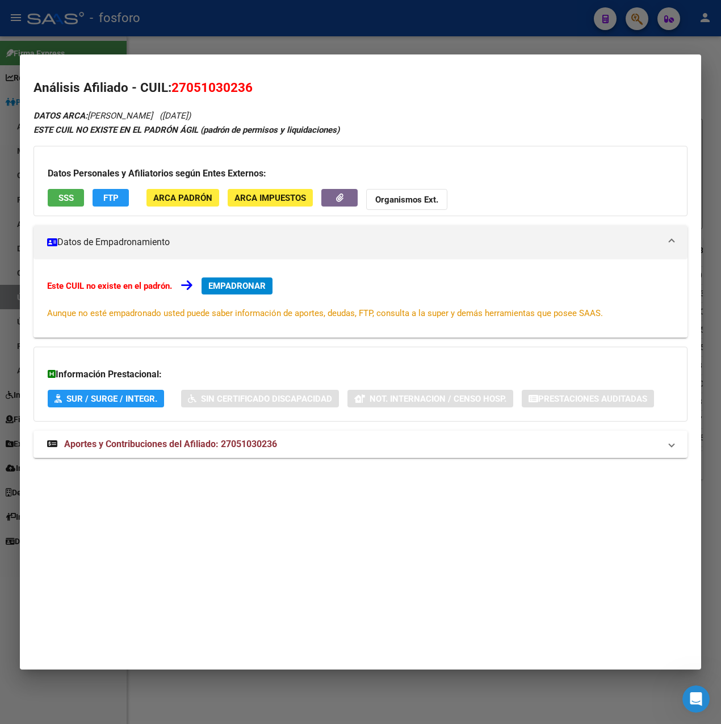
click at [305, 40] on div at bounding box center [360, 362] width 721 height 724
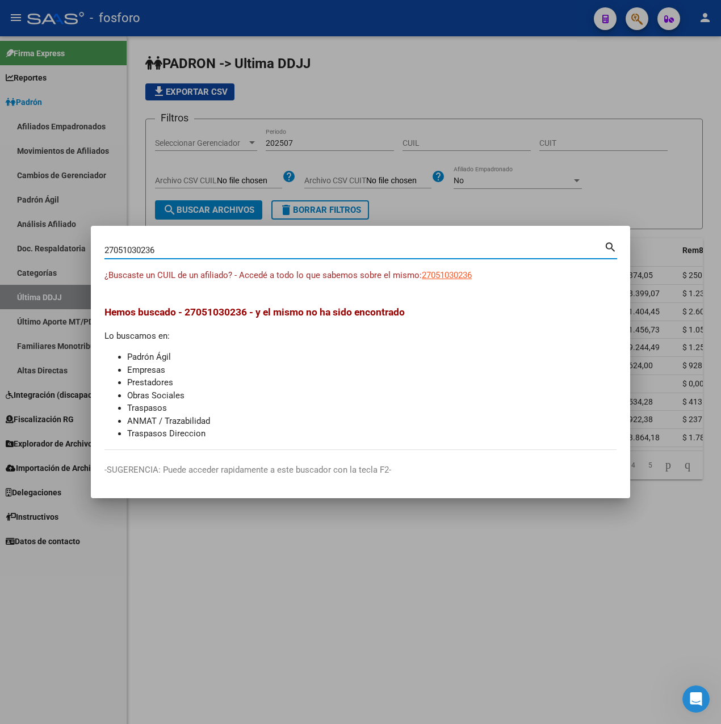
drag, startPoint x: 181, startPoint y: 252, endPoint x: 6, endPoint y: 251, distance: 175.4
click at [6, 251] on div "27051030236 Buscar (apellido, dni, cuil, nro traspaso, cuit, obra social) searc…" at bounding box center [360, 362] width 721 height 724
paste input "3373583669"
type input "23373583669"
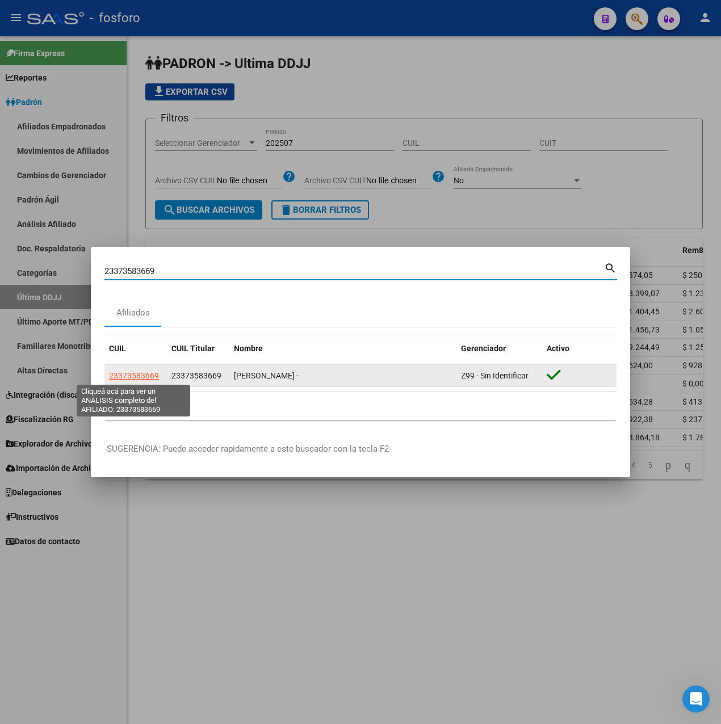
click at [131, 374] on span "23373583669" at bounding box center [134, 375] width 50 height 9
type textarea "23373583669"
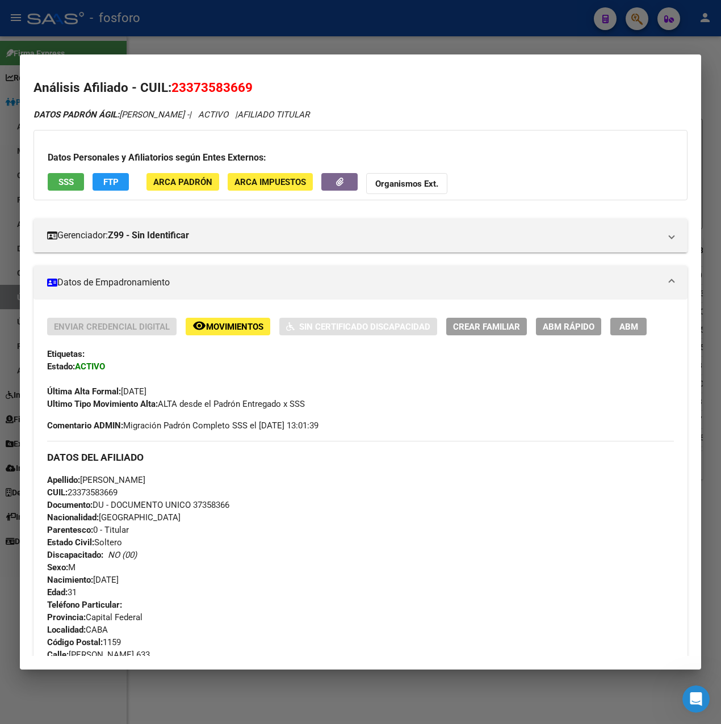
scroll to position [422, 0]
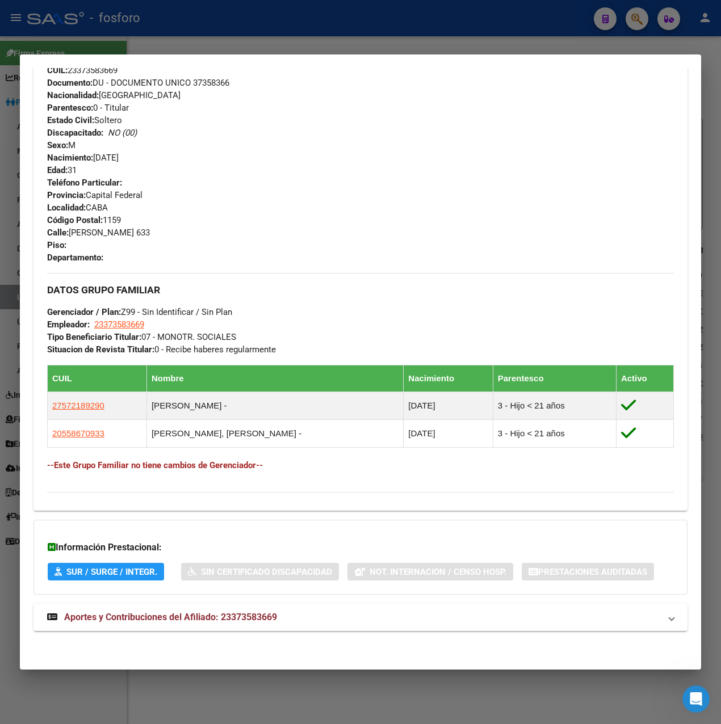
click at [187, 625] on mat-expansion-panel-header "Aportes y Contribuciones del Afiliado: 23373583669" at bounding box center [360, 617] width 654 height 27
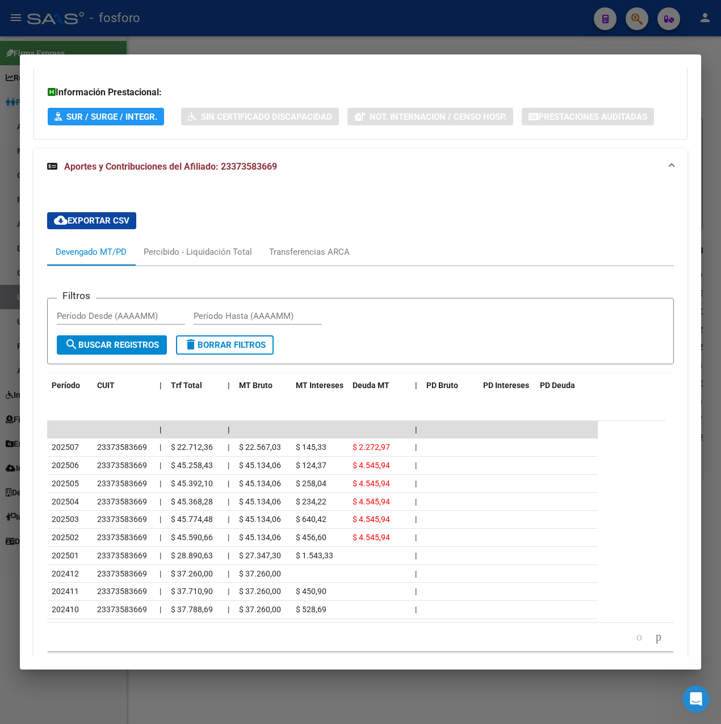
scroll to position [925, 0]
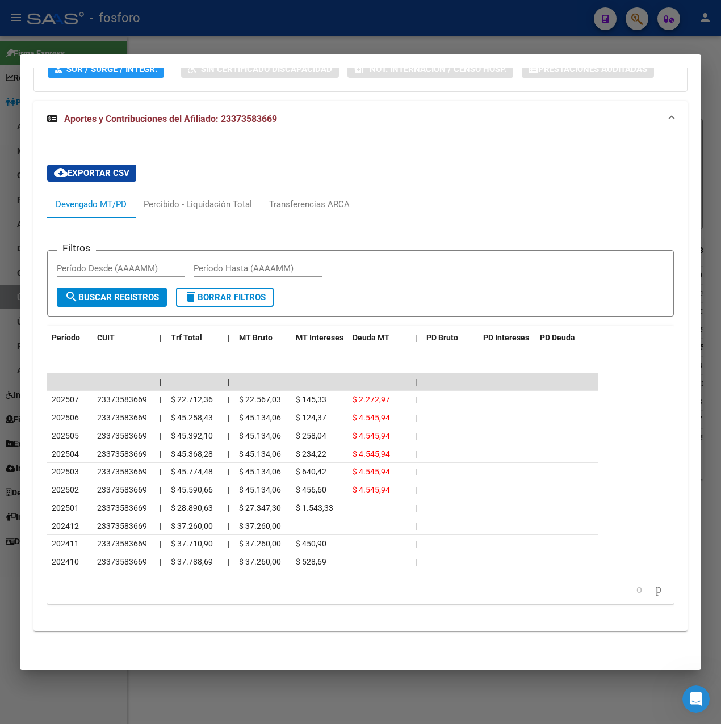
click at [132, 43] on div at bounding box center [360, 362] width 721 height 724
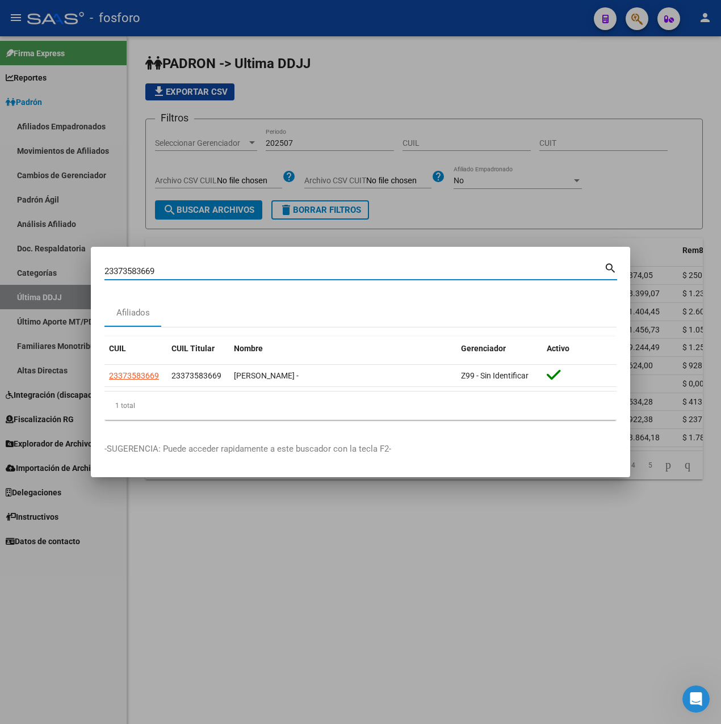
drag, startPoint x: 168, startPoint y: 272, endPoint x: 26, endPoint y: 280, distance: 142.7
click at [26, 280] on div "23373583669 Buscar (apellido, dni, cuil, nro traspaso, cuit, obra social) searc…" at bounding box center [360, 362] width 721 height 724
paste input "7383553518"
type input "27383553518"
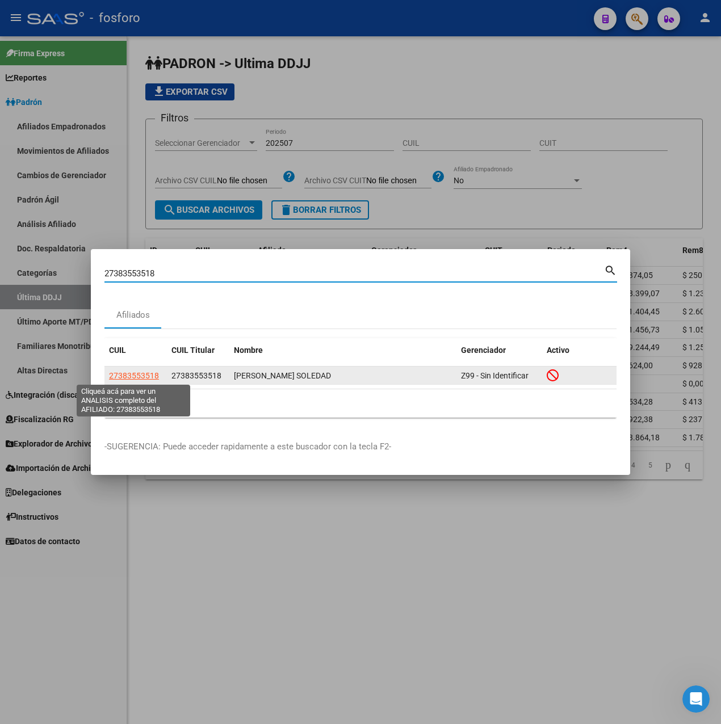
click at [148, 376] on span "27383553518" at bounding box center [134, 375] width 50 height 9
type textarea "27383553518"
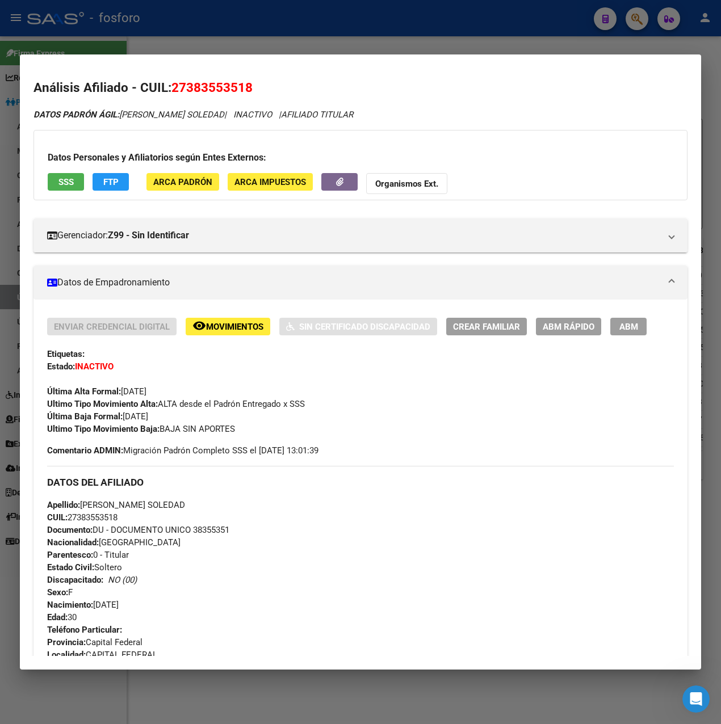
click at [242, 325] on span "Movimientos" at bounding box center [234, 327] width 57 height 10
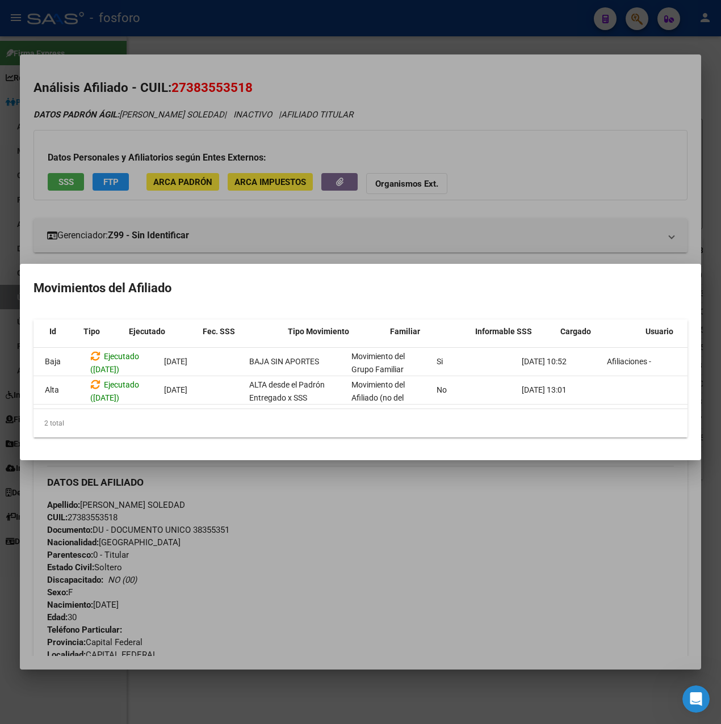
scroll to position [0, 0]
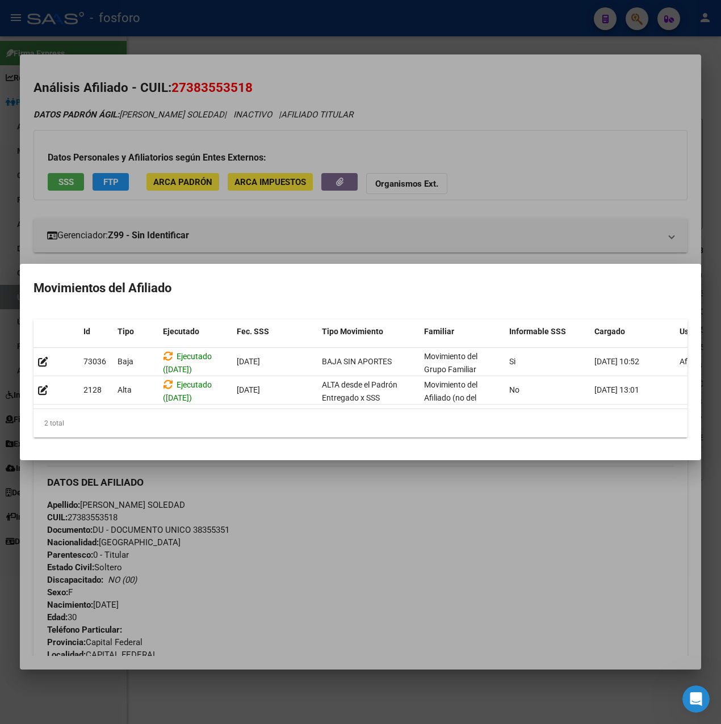
click at [292, 482] on div at bounding box center [360, 362] width 721 height 724
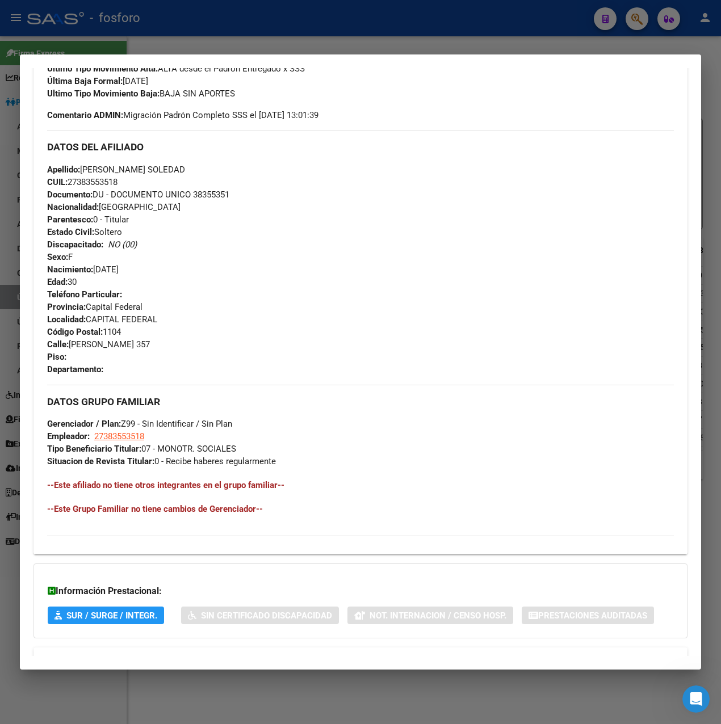
scroll to position [379, 0]
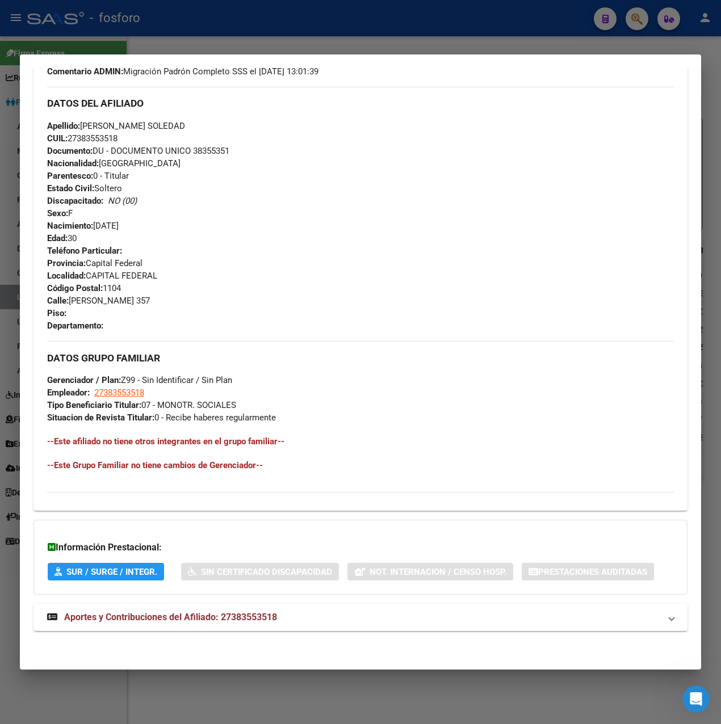
click at [291, 620] on mat-panel-title "Aportes y Contribuciones del Afiliado: 27383553518" at bounding box center [353, 618] width 613 height 14
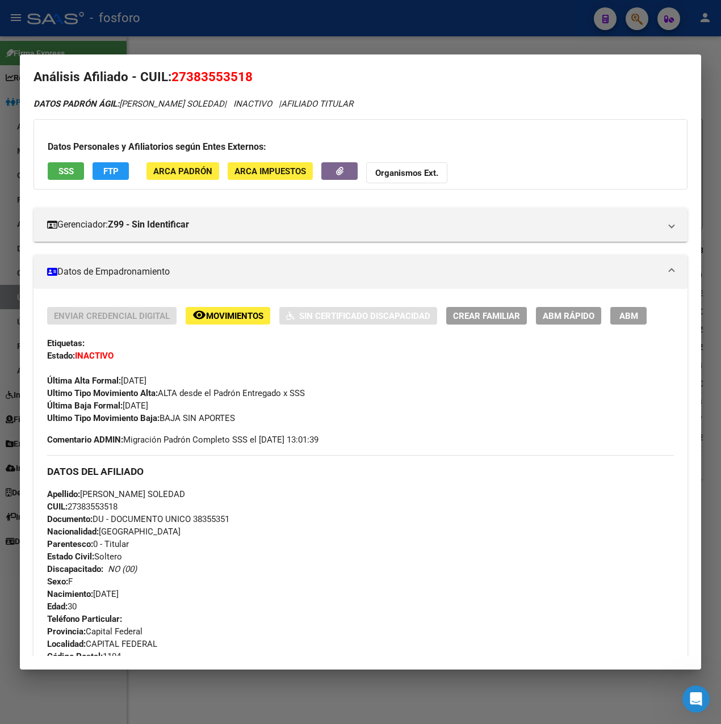
scroll to position [0, 0]
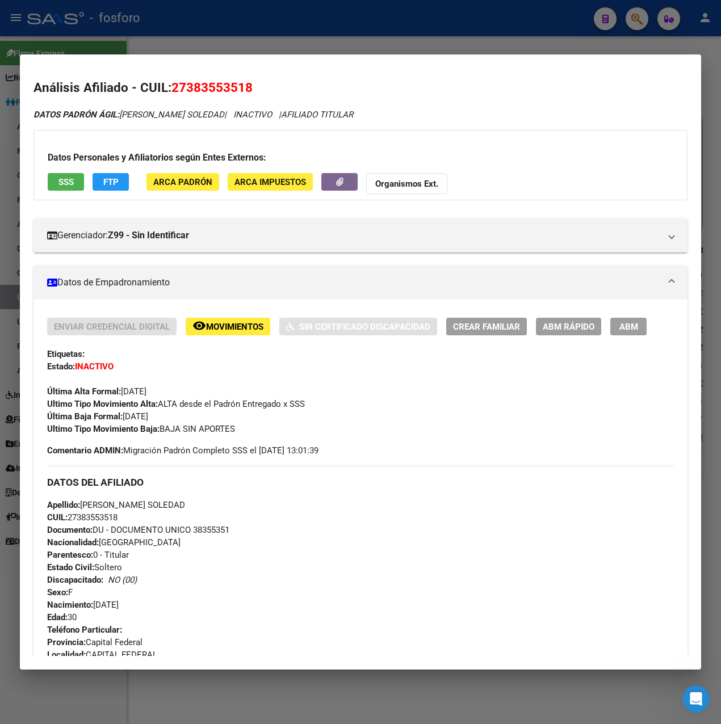
click at [355, 27] on div at bounding box center [360, 362] width 721 height 724
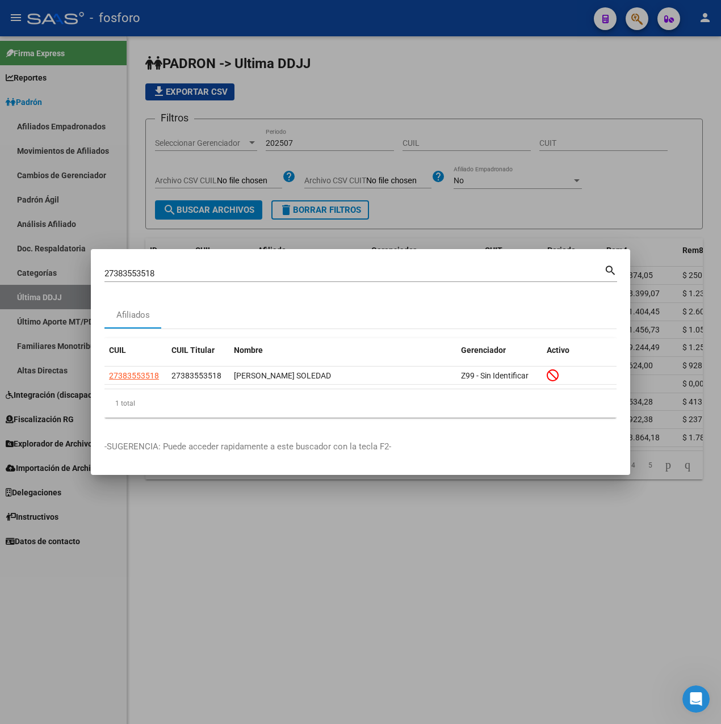
click at [325, 513] on div at bounding box center [360, 362] width 721 height 724
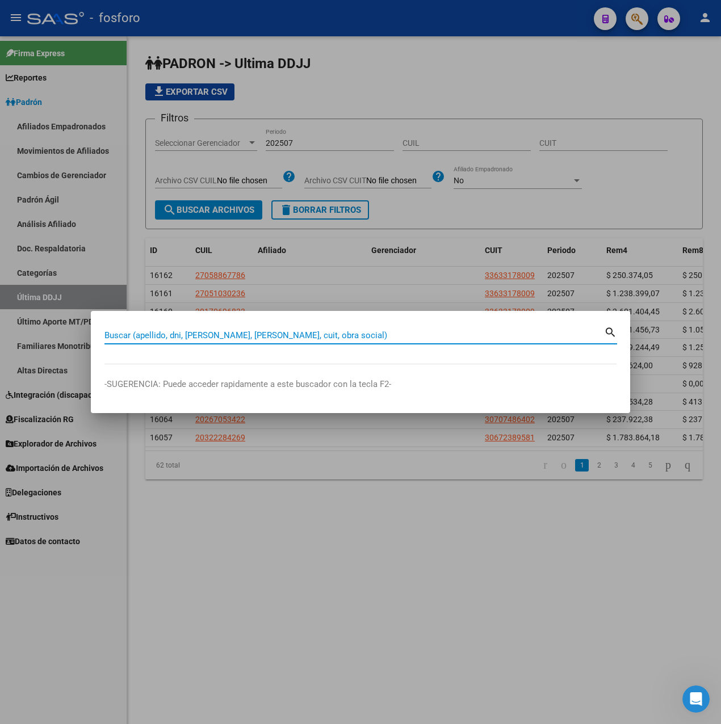
paste input "27383553518"
type input "27383553518"
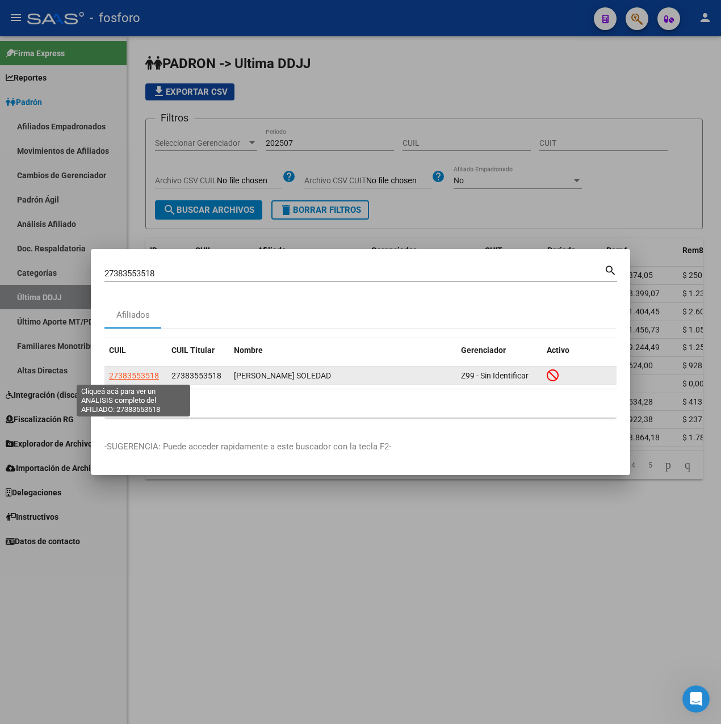
click at [136, 372] on span "27383553518" at bounding box center [134, 375] width 50 height 9
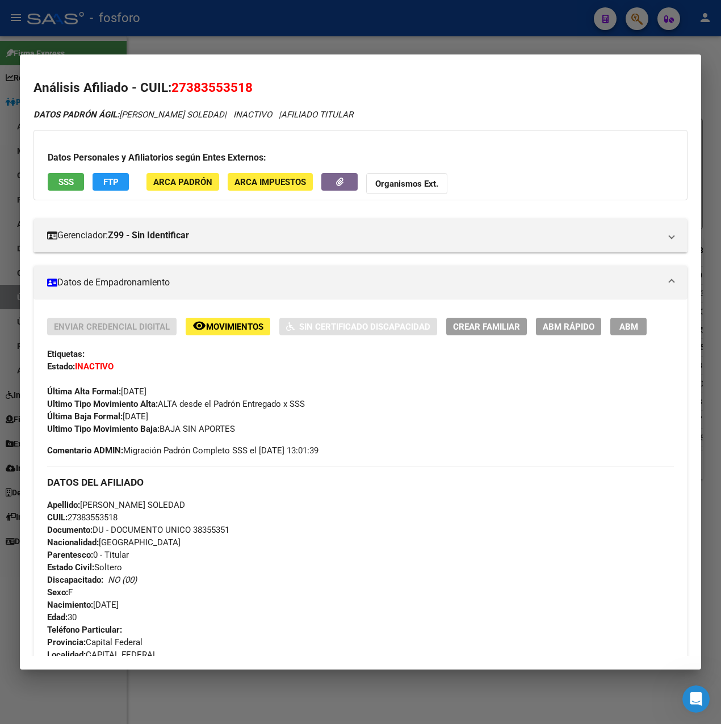
click at [567, 326] on span "ABM Rápido" at bounding box center [569, 327] width 52 height 10
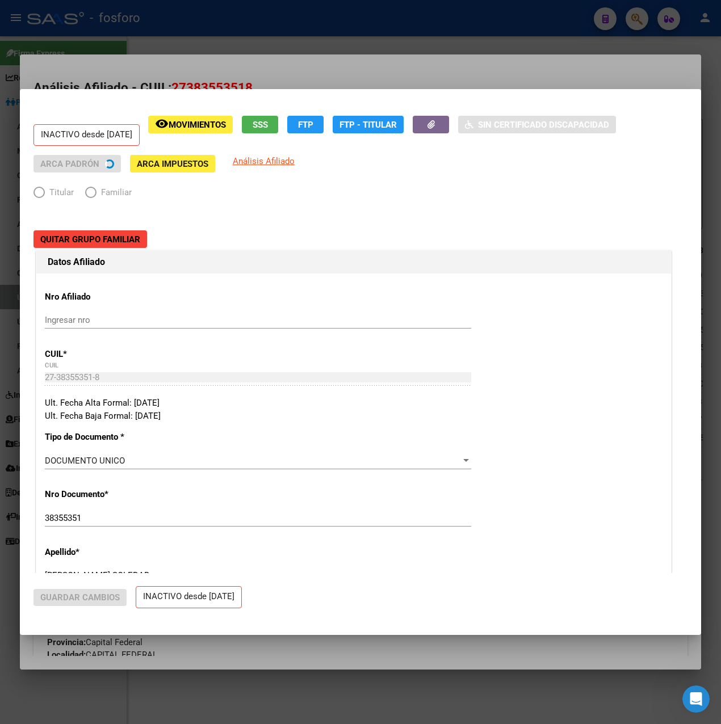
radio input "true"
type input "27-38355351-8"
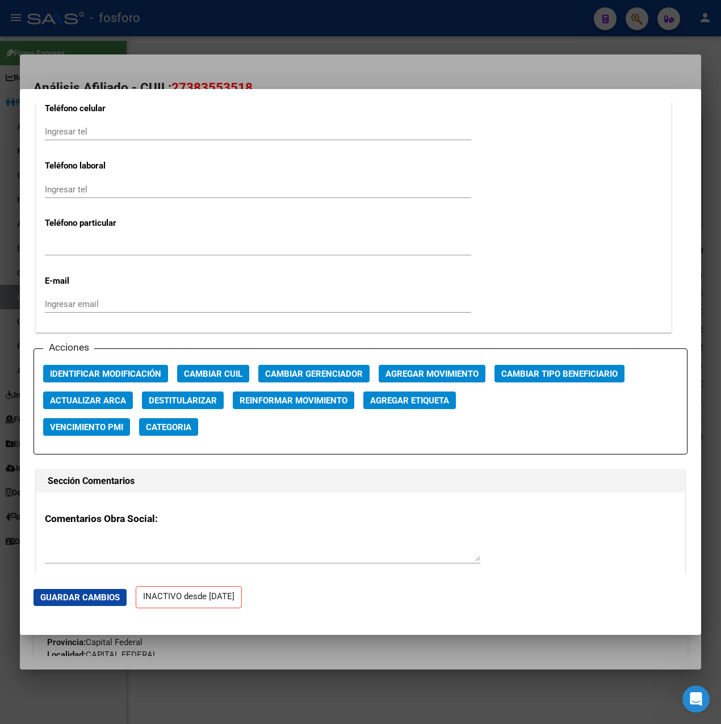
scroll to position [1646, 0]
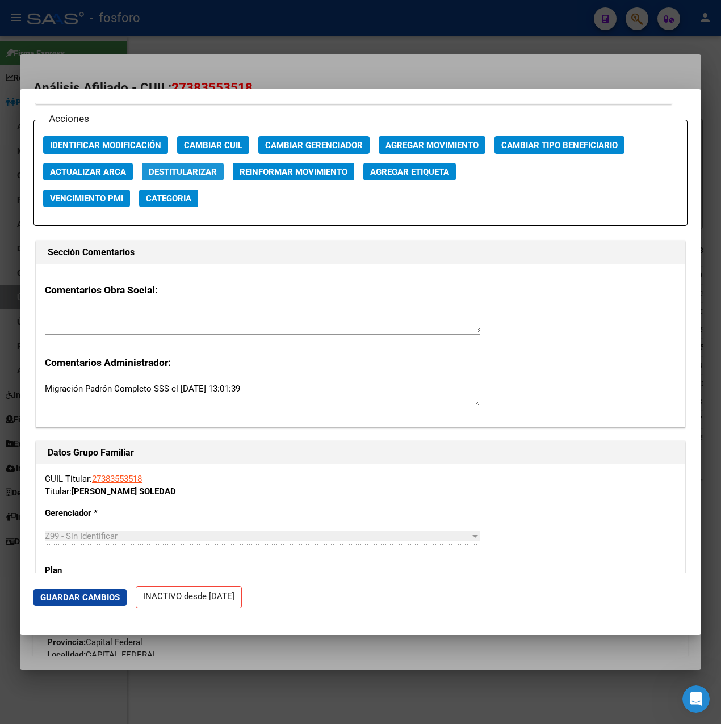
click at [186, 166] on span "Destitularizar" at bounding box center [183, 171] width 68 height 10
radio input "false"
radio input "true"
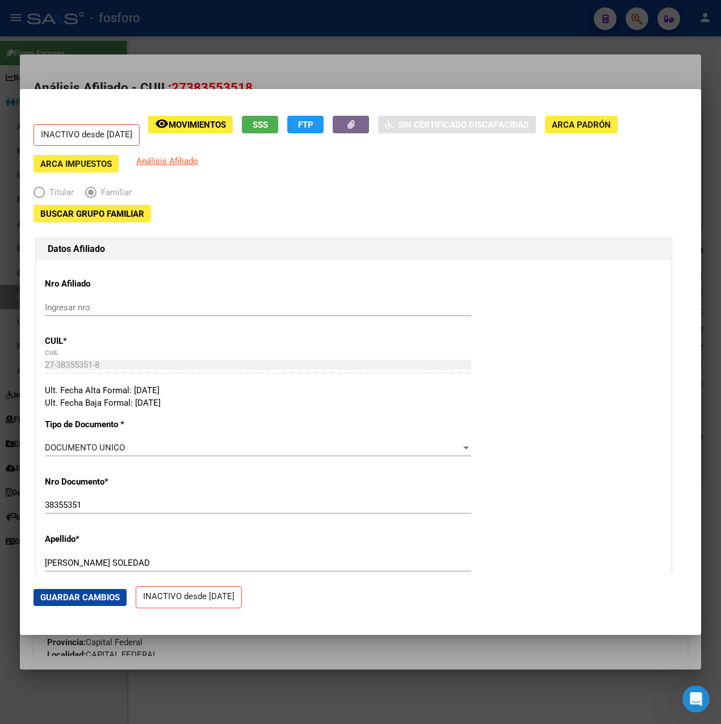
scroll to position [397, 0]
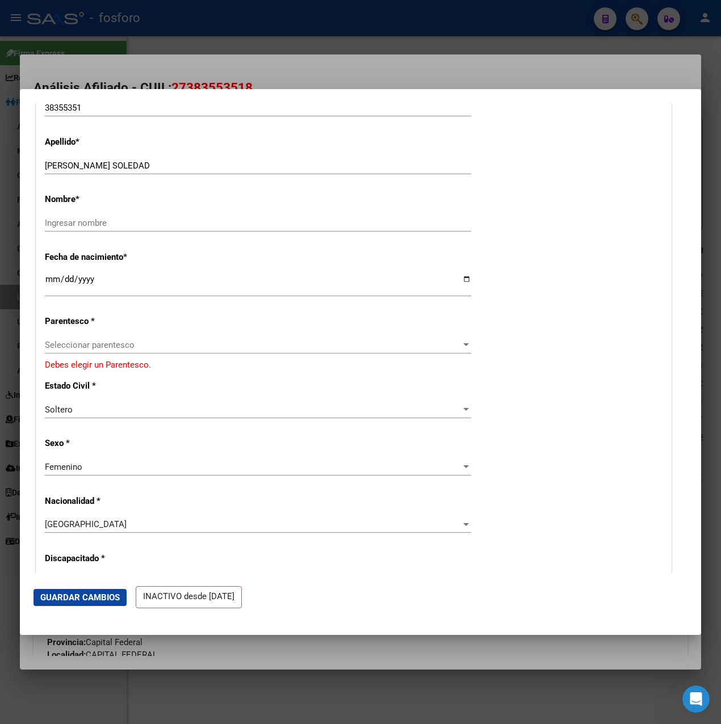
click at [131, 350] on div "Seleccionar parentesco Seleccionar parentesco" at bounding box center [258, 345] width 426 height 17
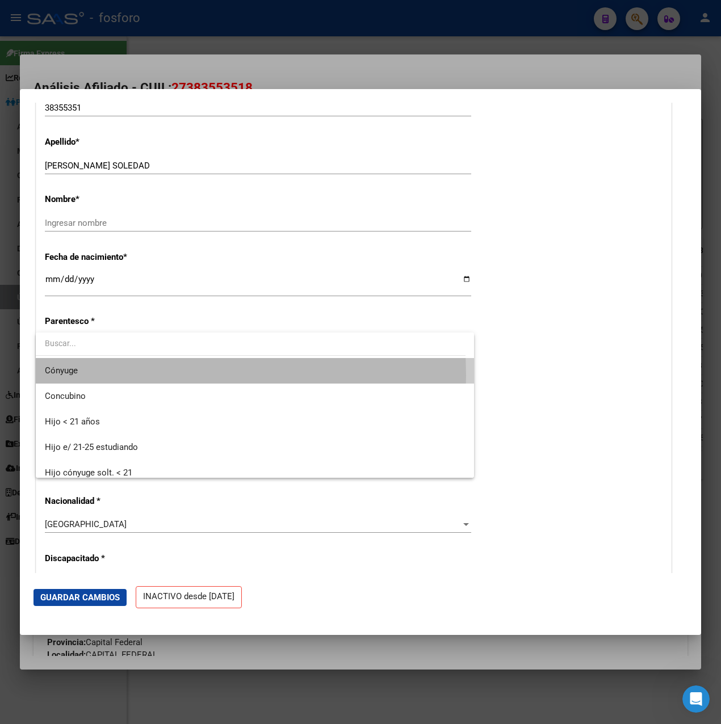
click at [103, 376] on span "Cónyuge" at bounding box center [255, 371] width 420 height 26
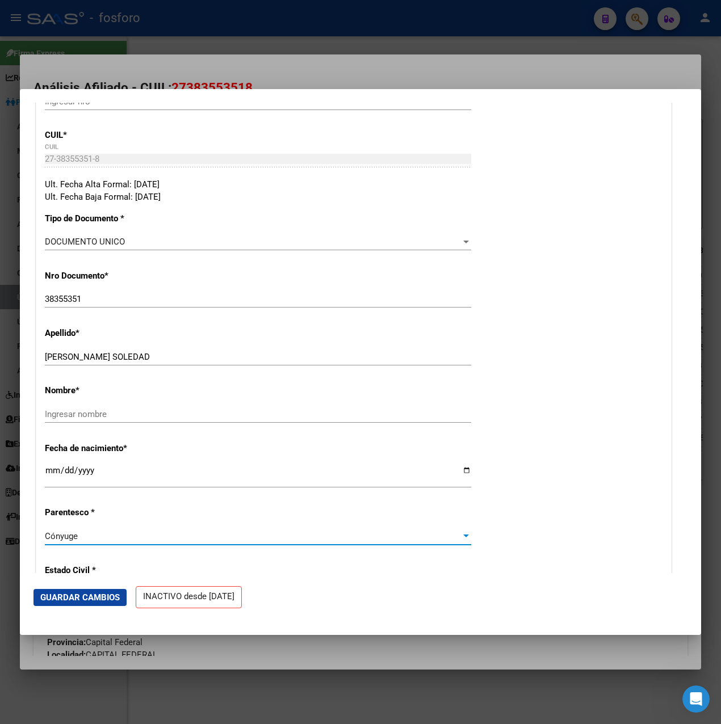
scroll to position [114, 0]
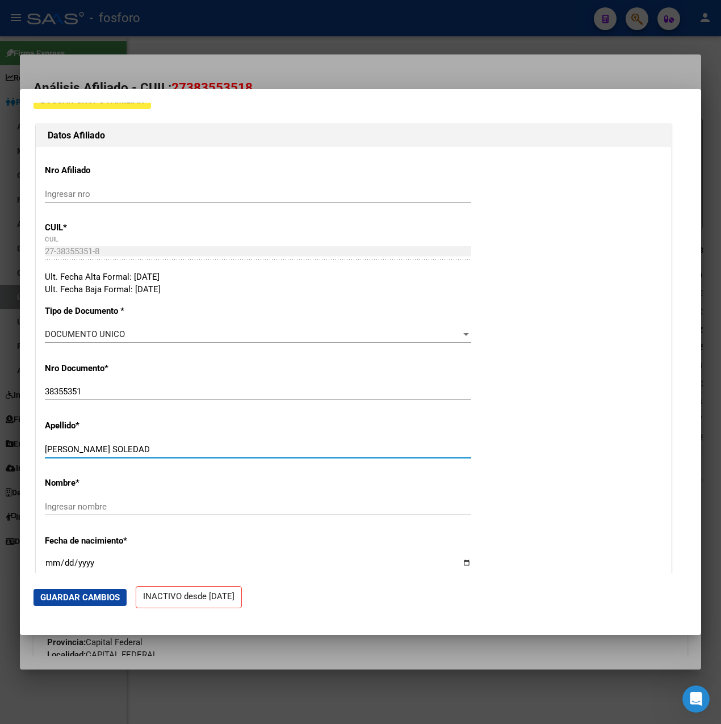
drag, startPoint x: 86, startPoint y: 449, endPoint x: 176, endPoint y: 449, distance: 90.3
click at [176, 449] on input "[PERSON_NAME] SOLEDAD" at bounding box center [258, 449] width 426 height 10
type input "[PERSON_NAME]"
click at [77, 511] on input "Ingresar nombre" at bounding box center [258, 507] width 426 height 10
paste input "[PERSON_NAME]"
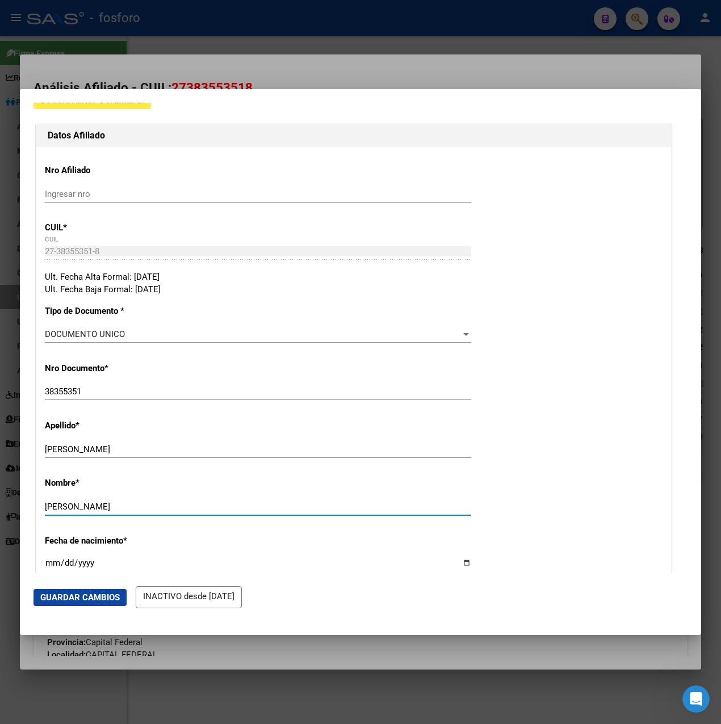
click at [131, 504] on input "[PERSON_NAME]" at bounding box center [258, 507] width 426 height 10
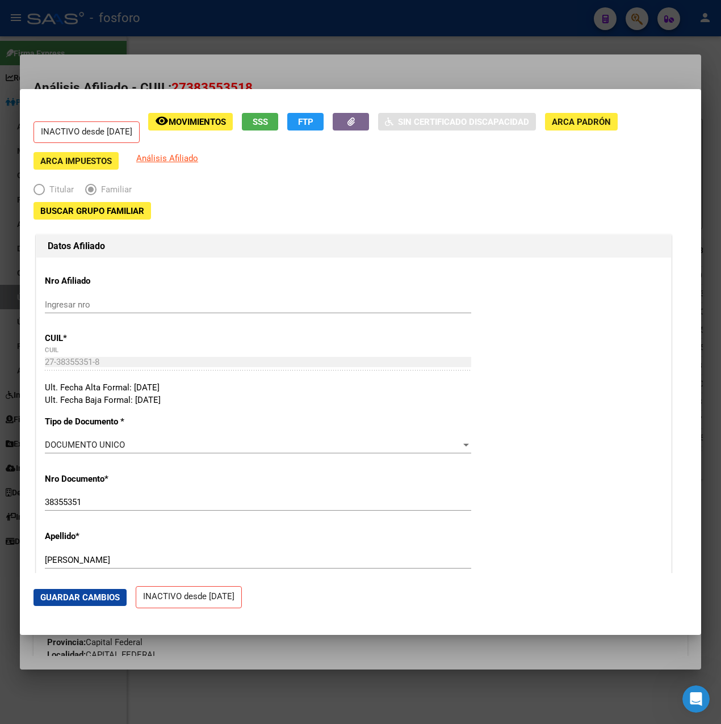
scroll to position [0, 0]
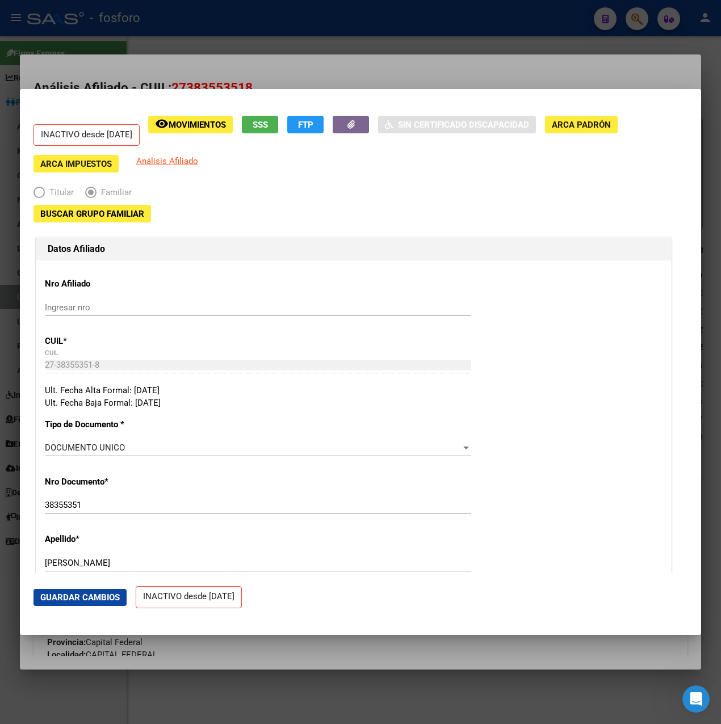
type input "[PERSON_NAME]"
click at [126, 215] on span "Buscar Grupo Familiar" at bounding box center [92, 214] width 104 height 10
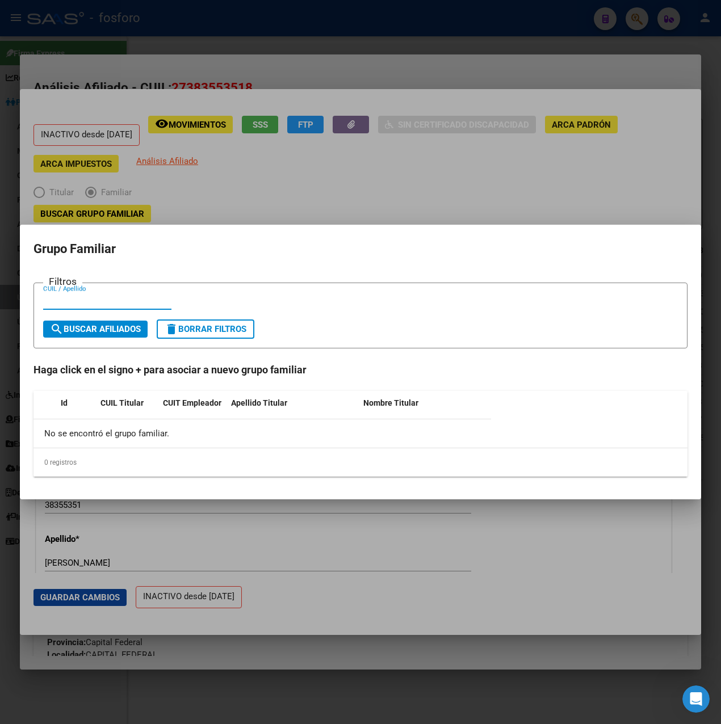
paste input "23-37358366-9"
click at [54, 299] on input "23-37358366-9" at bounding box center [107, 301] width 128 height 10
click at [94, 301] on input "2337358366-9" at bounding box center [107, 301] width 128 height 10
type input "23373583669"
click at [114, 332] on span "search Buscar Afiliados" at bounding box center [95, 329] width 91 height 10
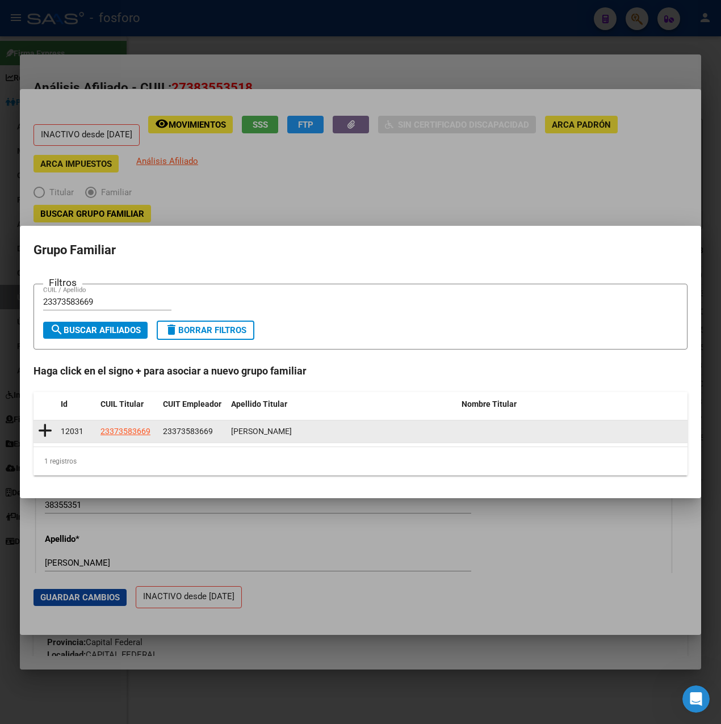
click at [44, 430] on icon at bounding box center [45, 431] width 14 height 16
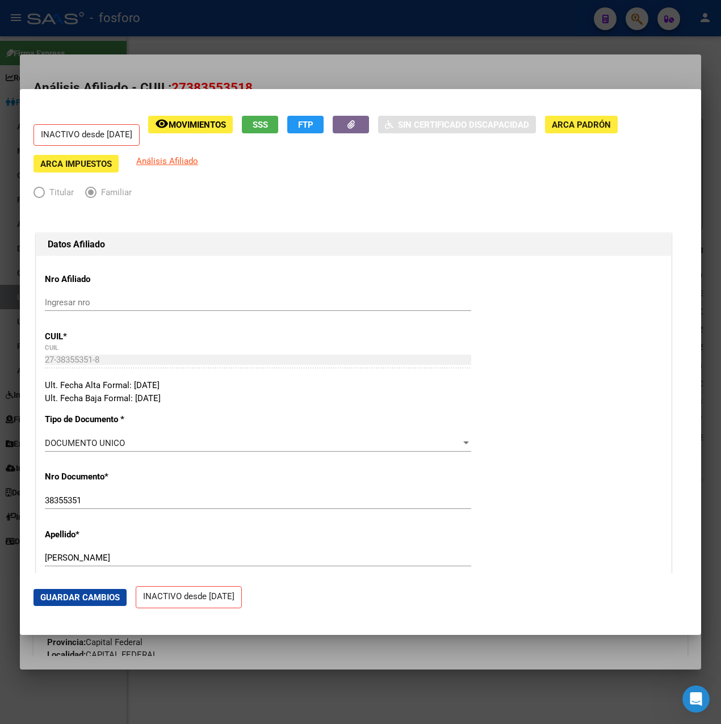
type input "23-37358366-9"
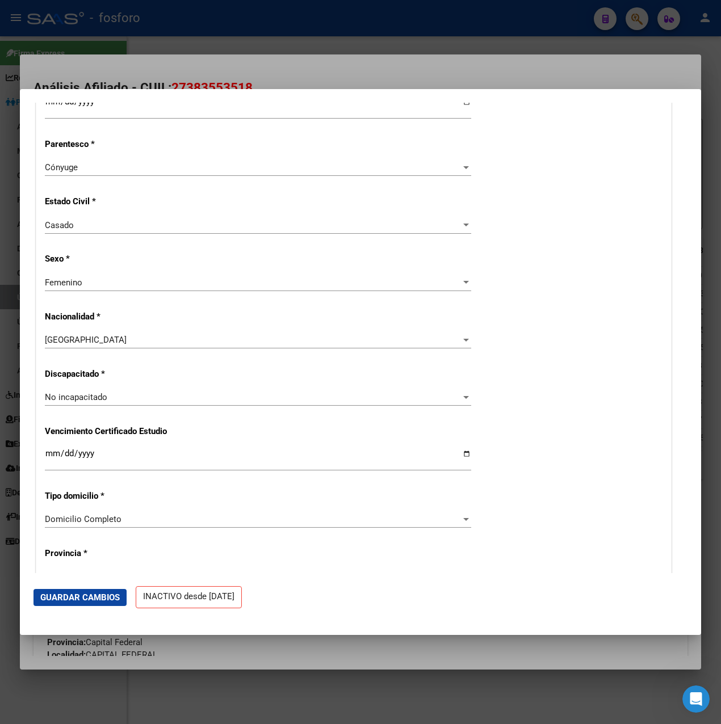
scroll to position [568, 0]
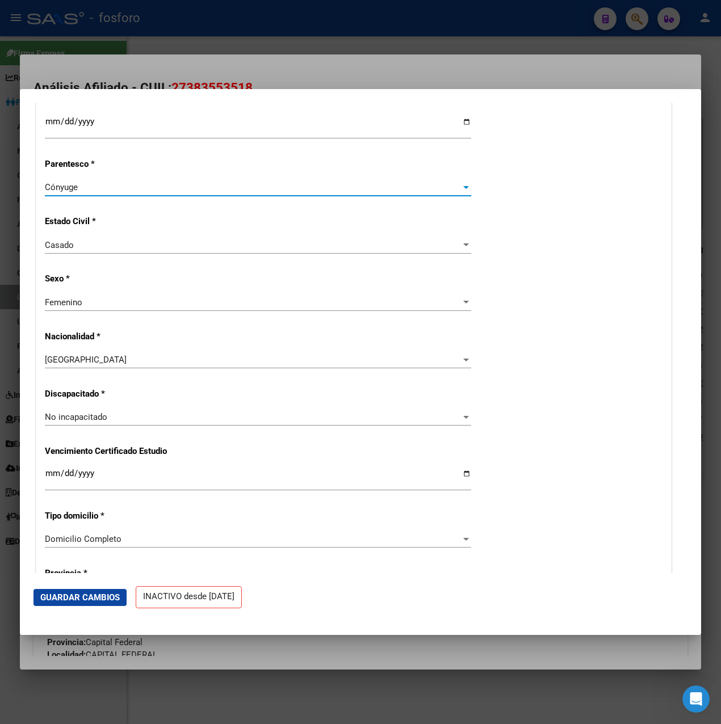
click at [106, 188] on div "Cónyuge" at bounding box center [253, 187] width 416 height 10
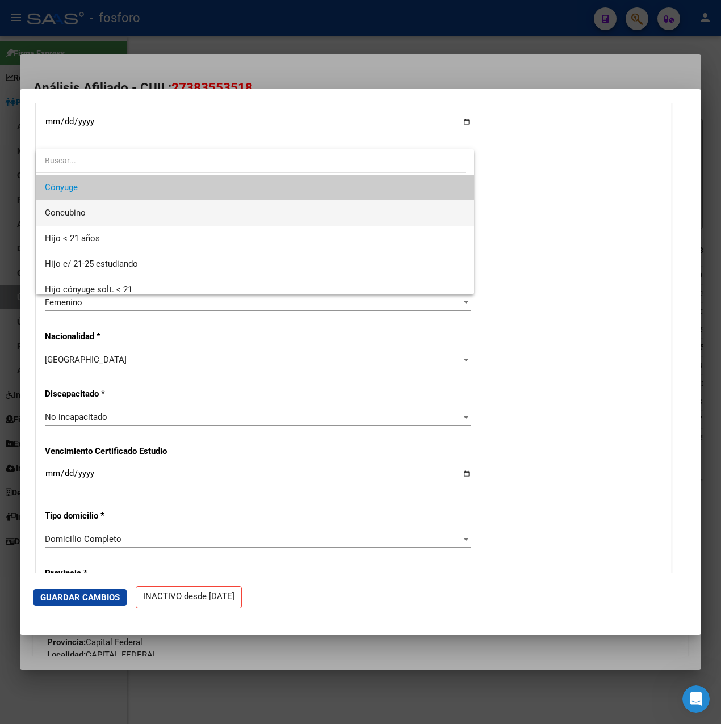
click at [105, 206] on span "Concubino" at bounding box center [255, 213] width 420 height 26
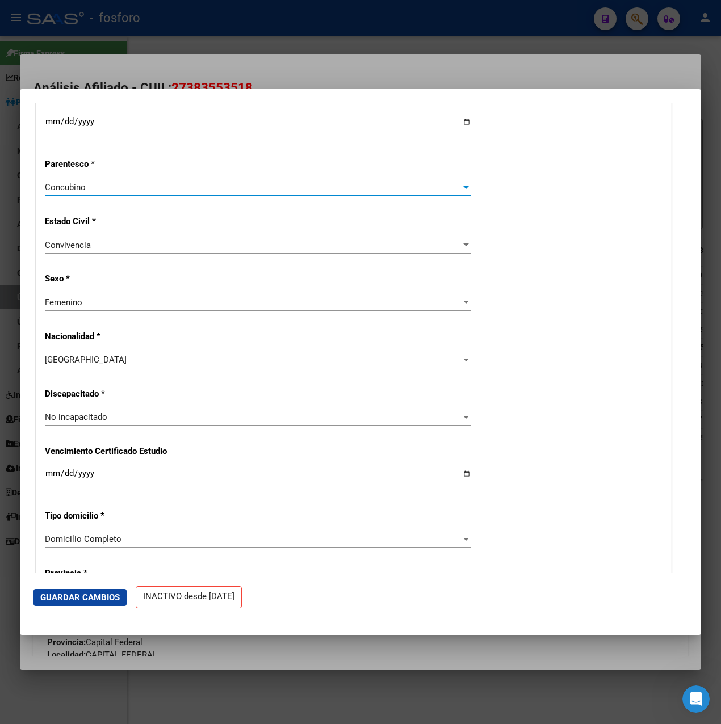
click at [88, 196] on div "Concubino Seleccionar parentesco" at bounding box center [258, 187] width 426 height 17
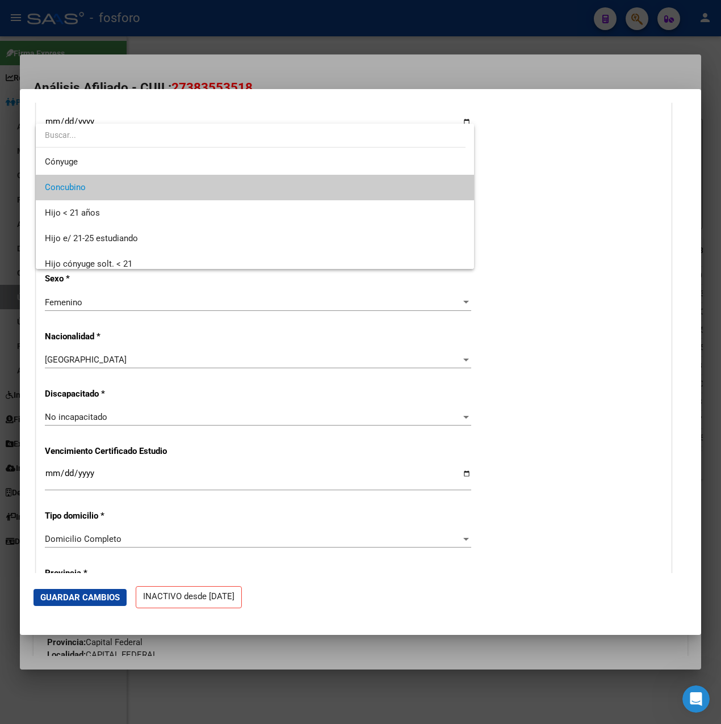
click at [91, 189] on span "Concubino" at bounding box center [255, 188] width 420 height 26
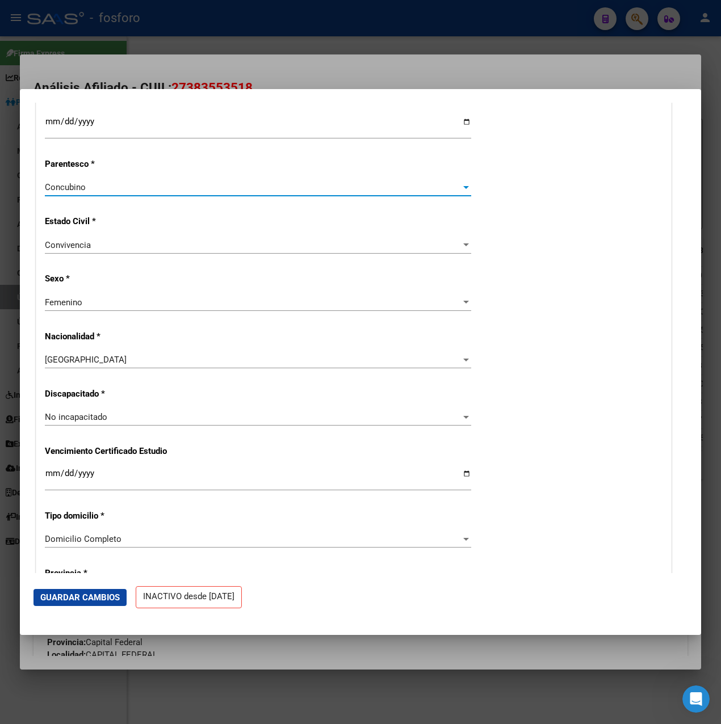
click at [91, 602] on span "Guardar Cambios" at bounding box center [79, 598] width 79 height 10
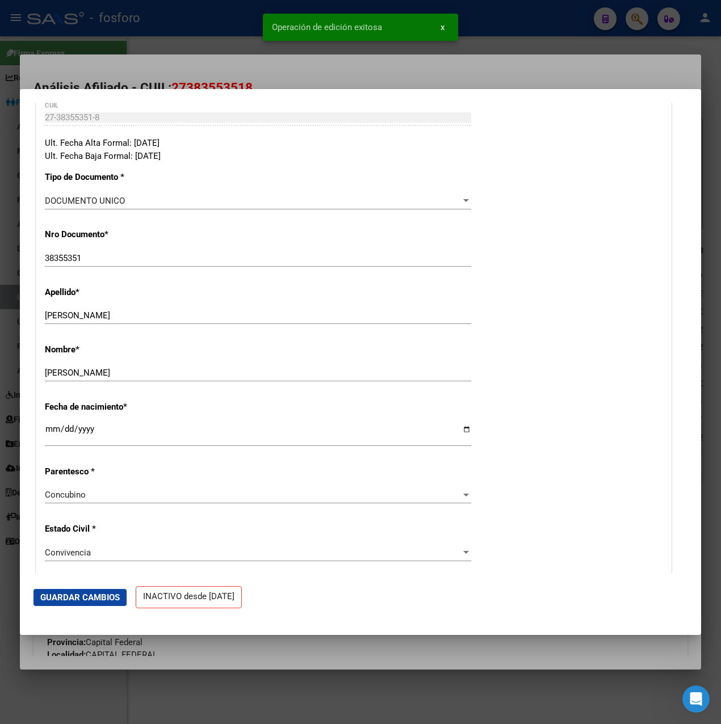
scroll to position [57, 0]
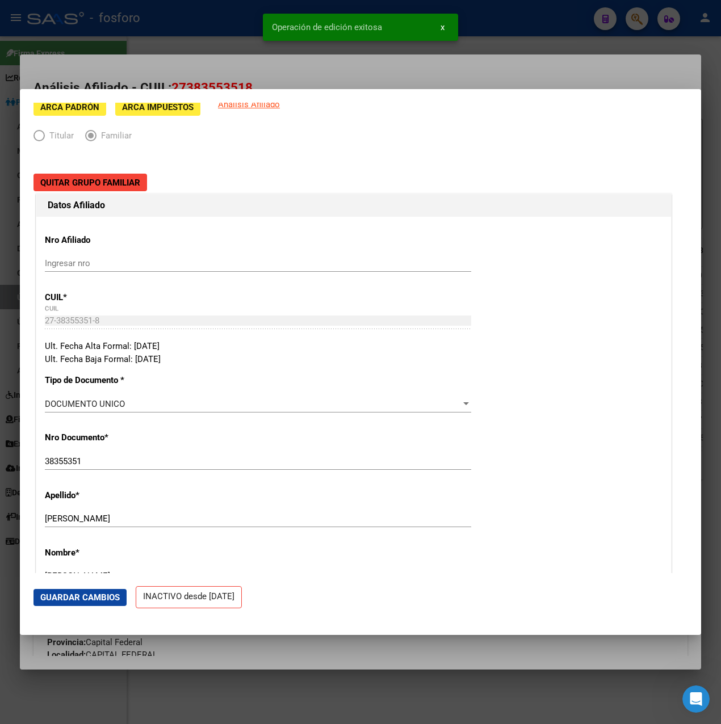
click at [413, 68] on div at bounding box center [360, 362] width 721 height 724
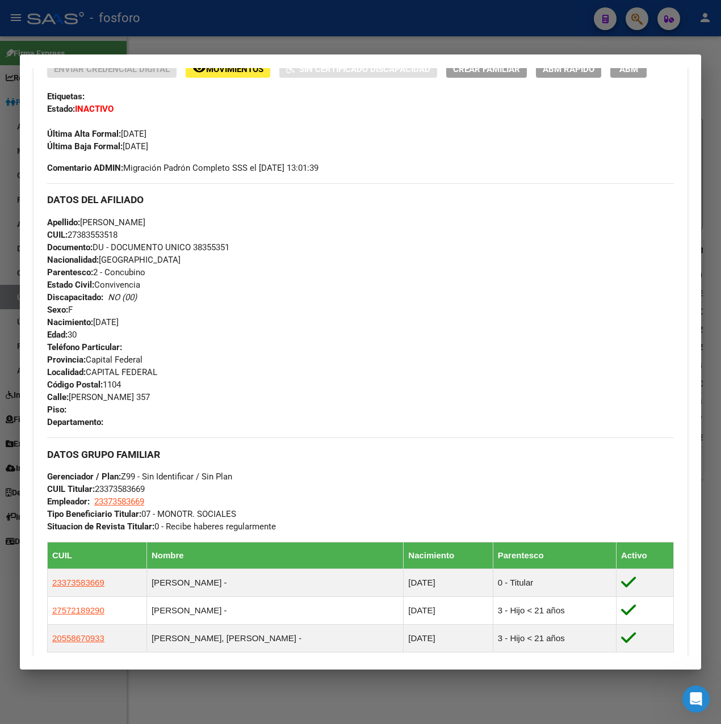
scroll to position [0, 0]
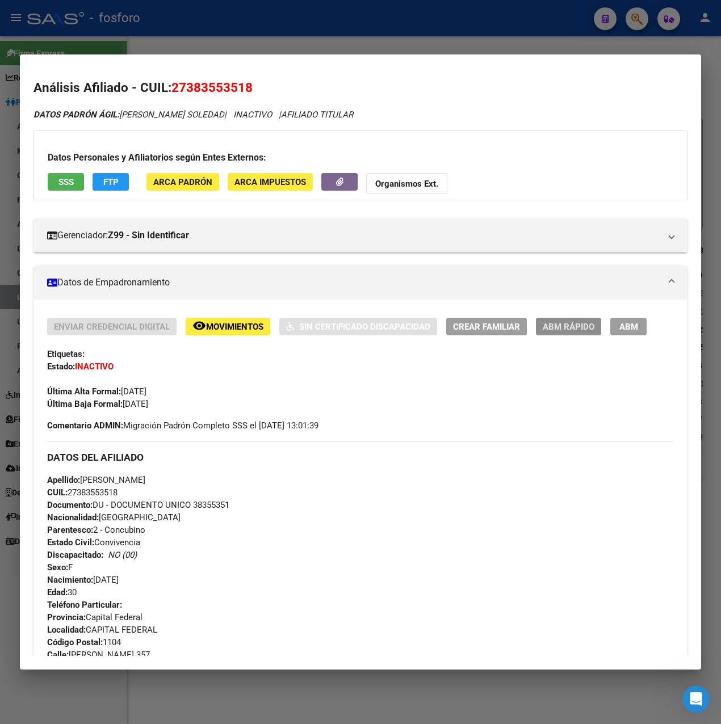
click at [566, 327] on span "ABM Rápido" at bounding box center [569, 327] width 52 height 10
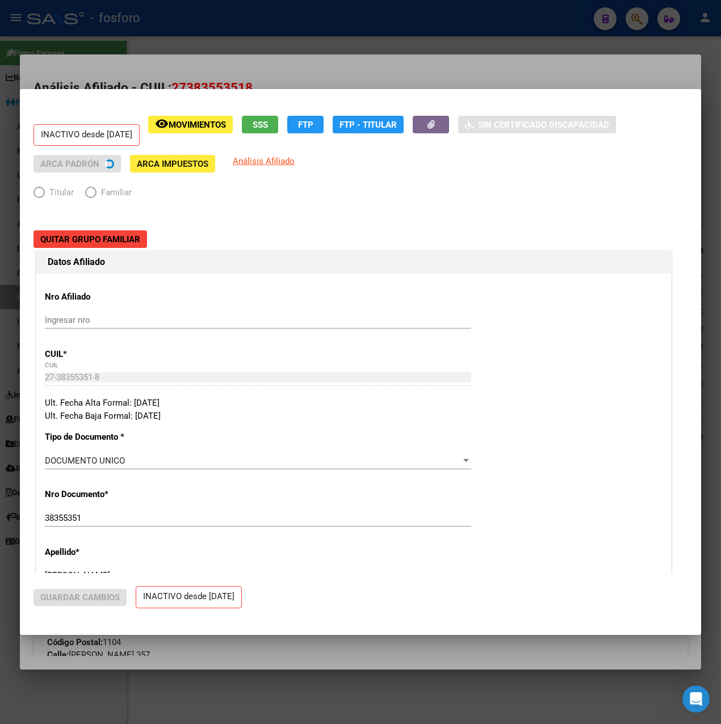
radio input "true"
type input "23-37358366-9"
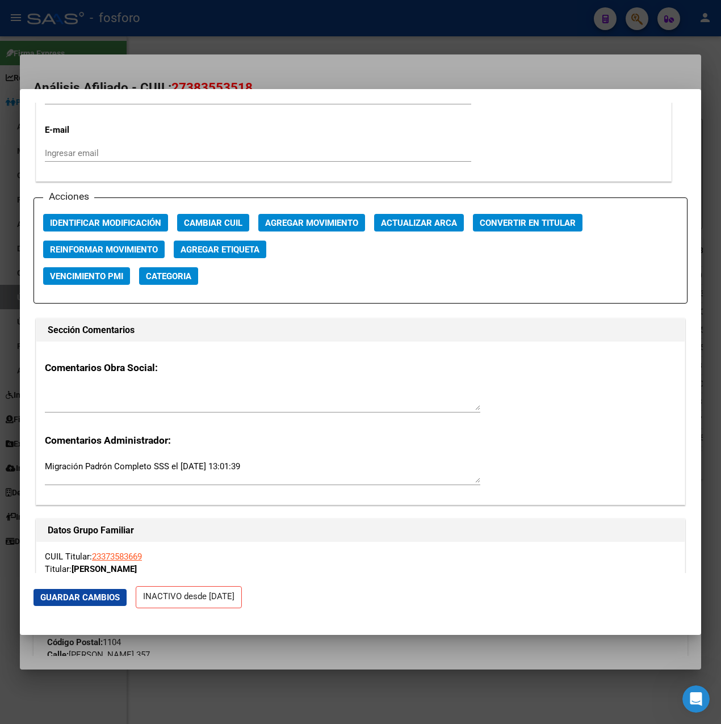
scroll to position [1590, 0]
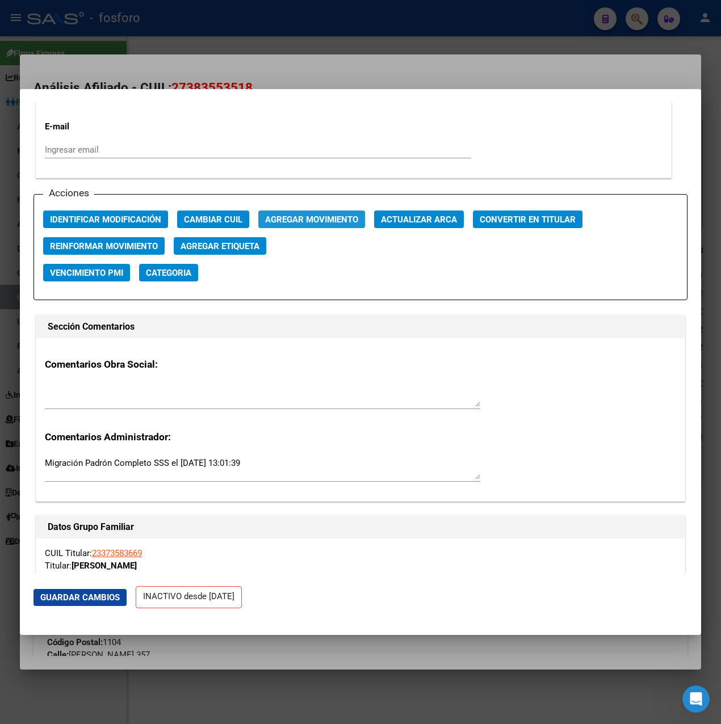
click at [325, 222] on span "Agregar Movimiento" at bounding box center [311, 220] width 93 height 10
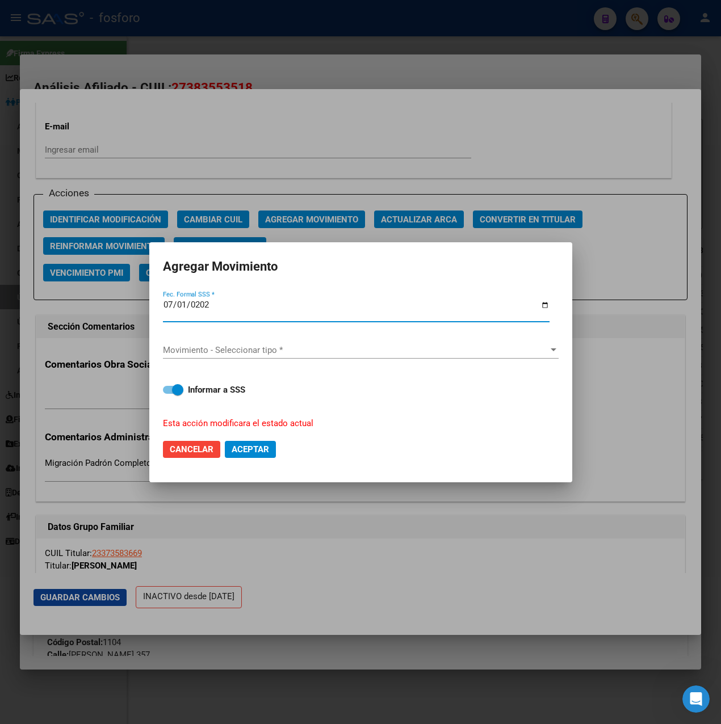
type input "[DATE]"
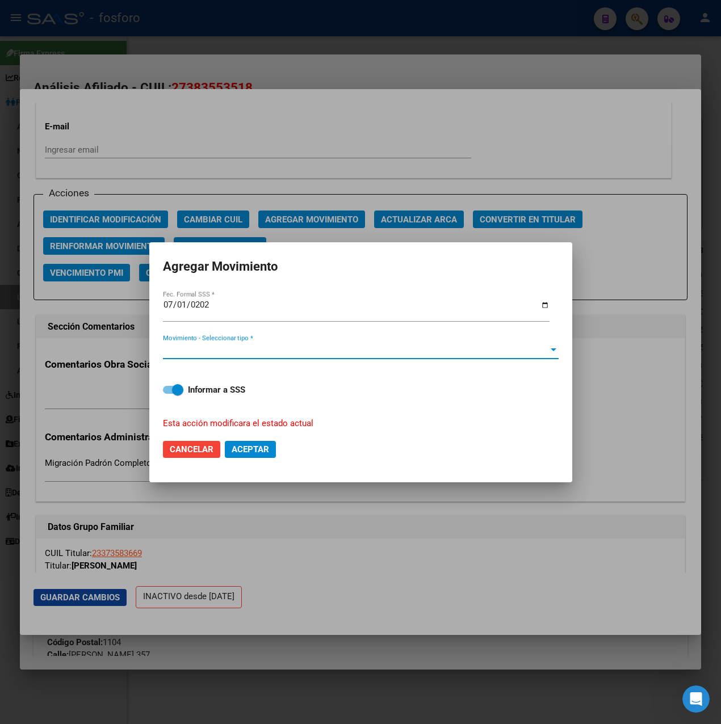
click at [254, 347] on span "Movimiento - Seleccionar tipo *" at bounding box center [355, 350] width 385 height 10
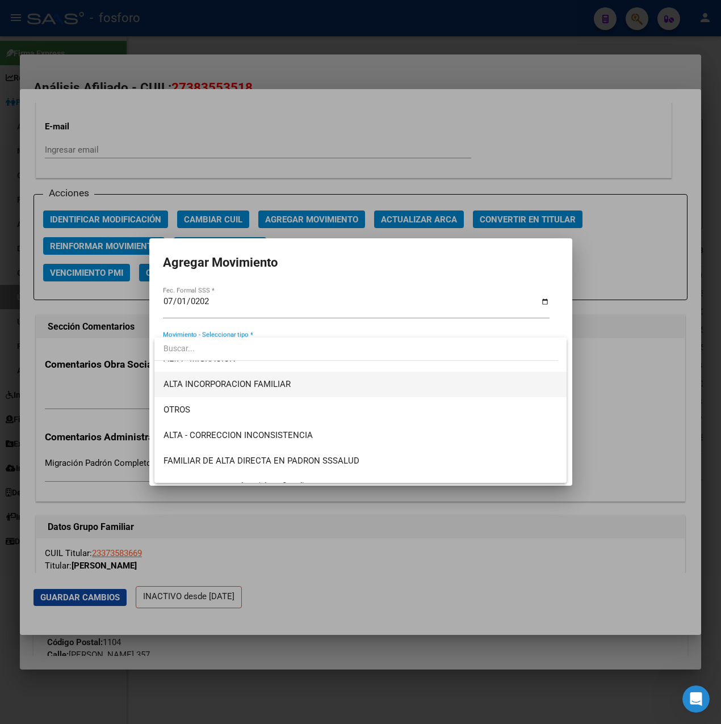
click at [268, 391] on span "ALTA INCORPORACION FAMILIAR" at bounding box center [360, 385] width 394 height 26
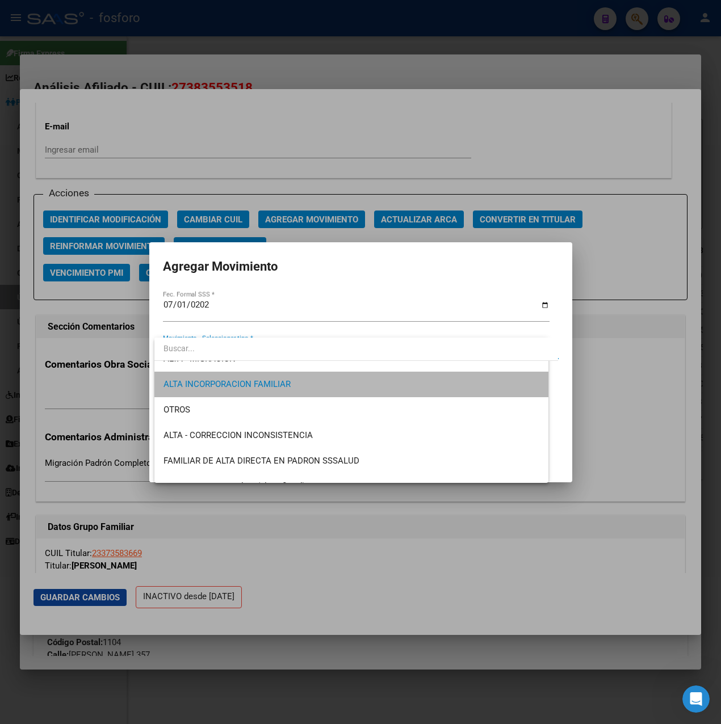
scroll to position [179, 0]
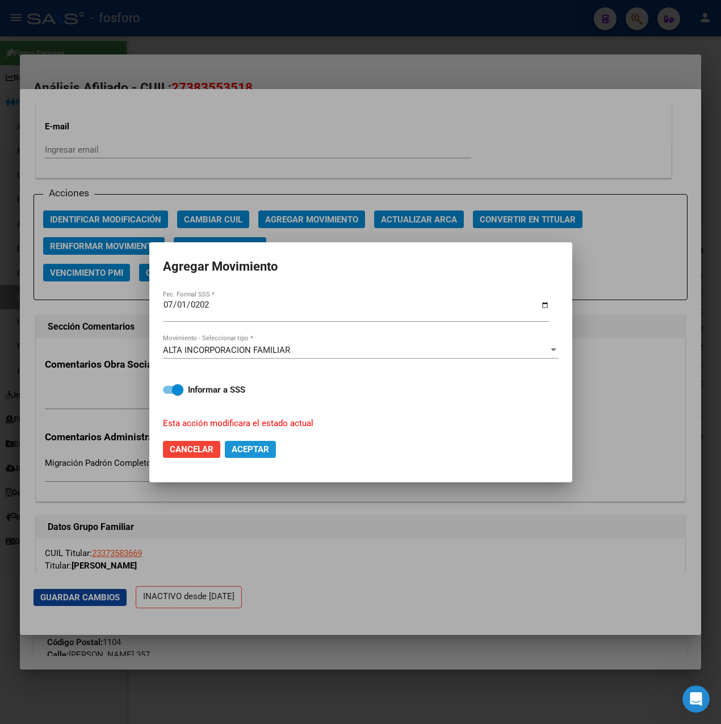
click at [261, 444] on span "Aceptar" at bounding box center [250, 449] width 37 height 10
checkbox input "false"
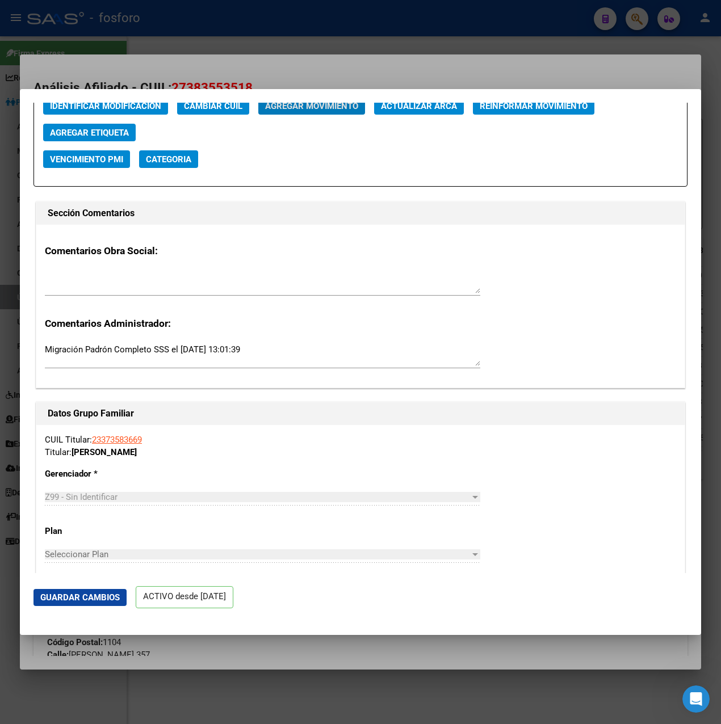
scroll to position [1175, 0]
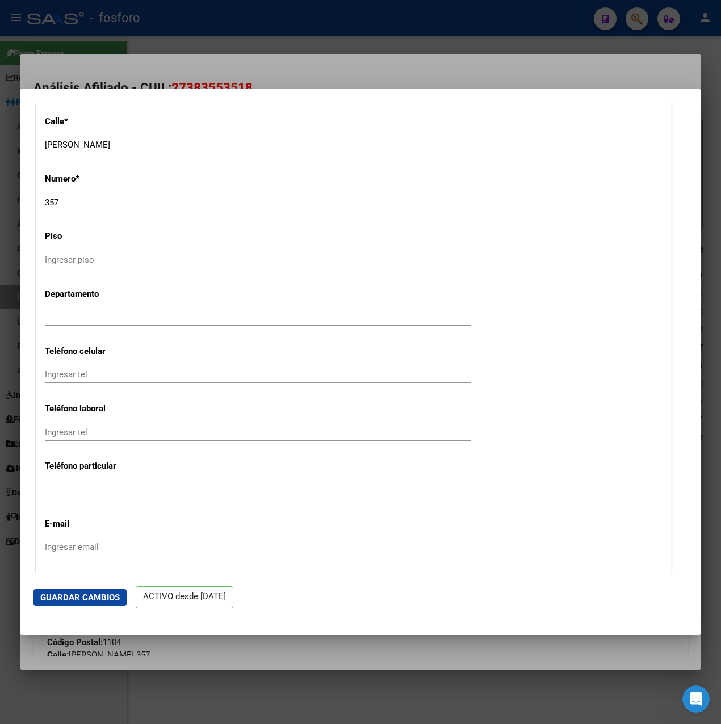
click at [329, 74] on div at bounding box center [360, 362] width 721 height 724
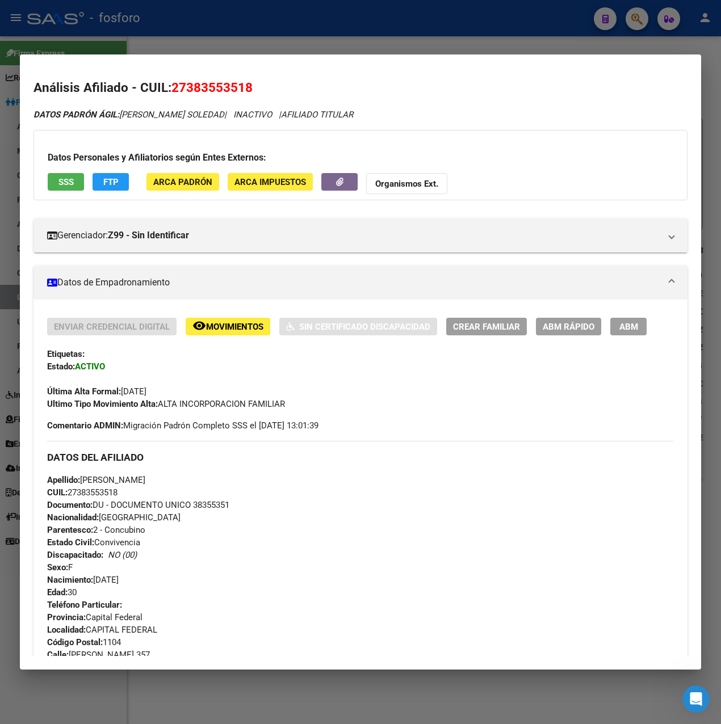
drag, startPoint x: 170, startPoint y: 88, endPoint x: 228, endPoint y: 89, distance: 58.5
click at [228, 89] on h2 "Análisis Afiliado - CUIL: 27383553518" at bounding box center [360, 87] width 654 height 19
drag, startPoint x: 228, startPoint y: 89, endPoint x: 206, endPoint y: 94, distance: 23.3
click at [218, 94] on span "27383553518" at bounding box center [211, 87] width 81 height 15
drag, startPoint x: 170, startPoint y: 87, endPoint x: 234, endPoint y: 89, distance: 64.7
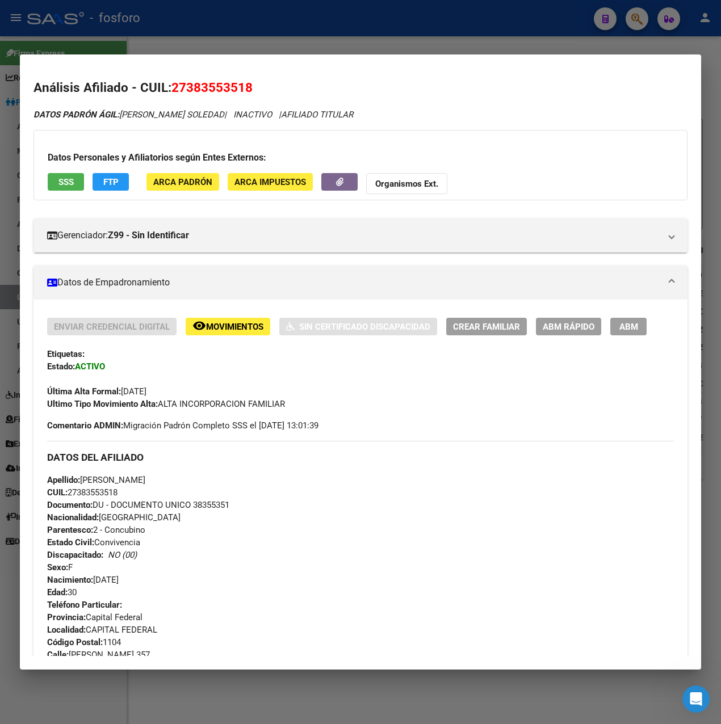
click at [234, 89] on h2 "Análisis Afiliado - CUIL: 27383553518" at bounding box center [360, 87] width 654 height 19
drag, startPoint x: 234, startPoint y: 89, endPoint x: 228, endPoint y: 93, distance: 8.2
click at [228, 93] on span "27383553518" at bounding box center [211, 87] width 81 height 15
drag, startPoint x: 174, startPoint y: 85, endPoint x: 250, endPoint y: 91, distance: 76.3
click at [250, 91] on span "27383553518" at bounding box center [211, 87] width 81 height 15
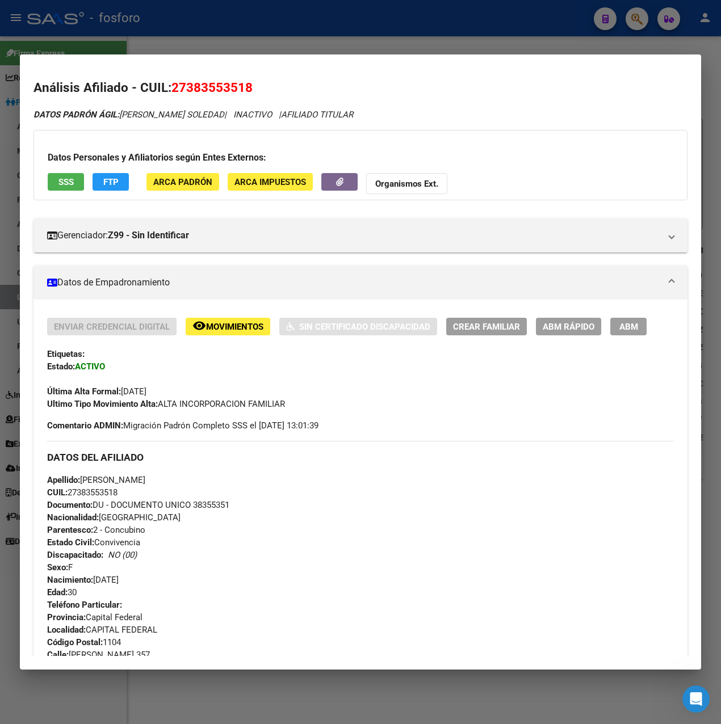
drag, startPoint x: 250, startPoint y: 91, endPoint x: 234, endPoint y: 89, distance: 15.5
copy span "27383553518"
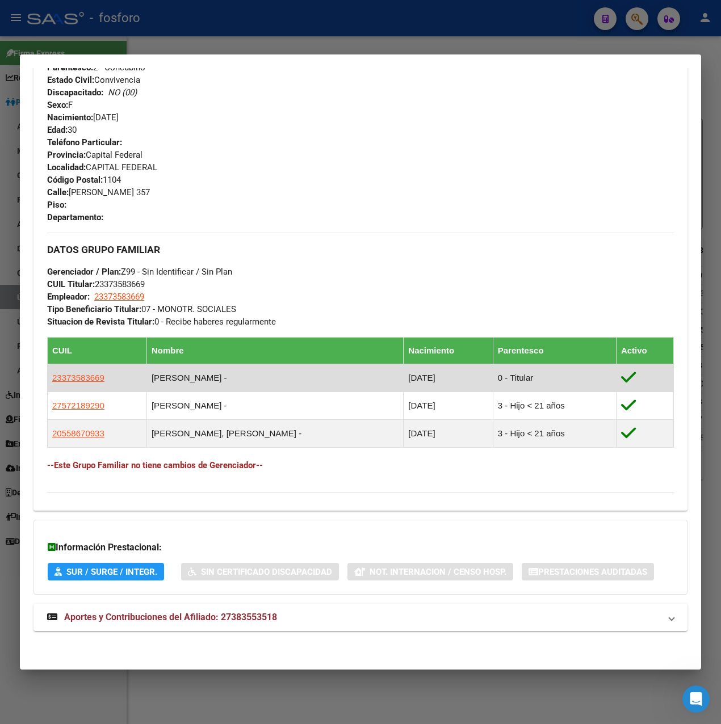
drag, startPoint x: 108, startPoint y: 379, endPoint x: 47, endPoint y: 379, distance: 61.3
click at [48, 379] on td "23373583669" at bounding box center [97, 378] width 99 height 28
copy span "23373583669"
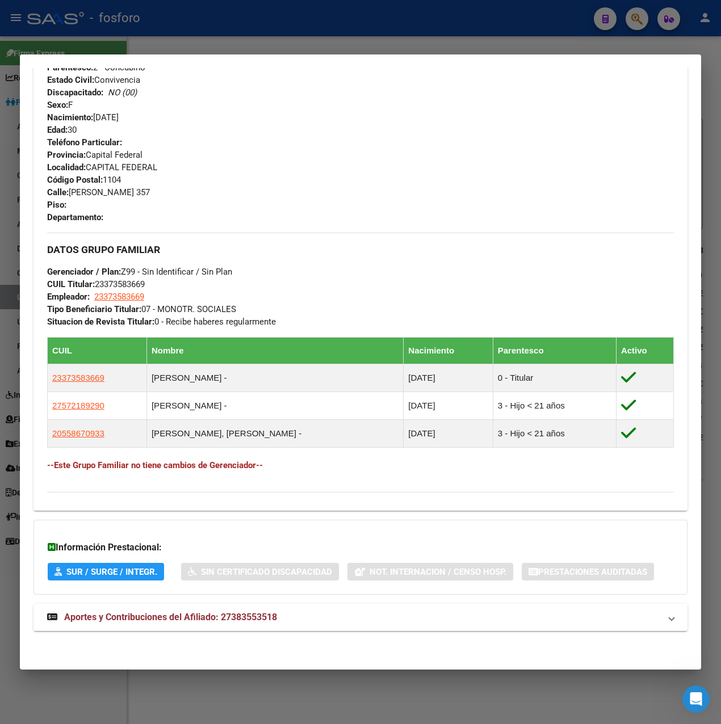
click at [317, 31] on div at bounding box center [360, 362] width 721 height 724
